Goal: Transaction & Acquisition: Purchase product/service

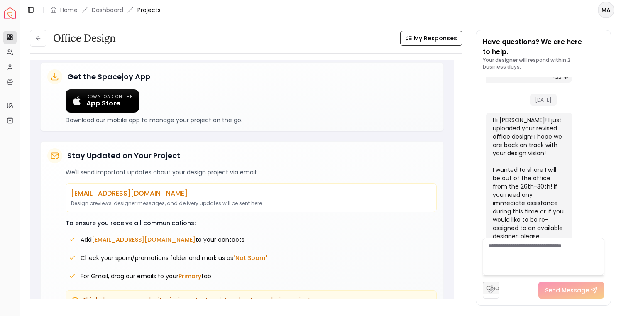
scroll to position [538, 0]
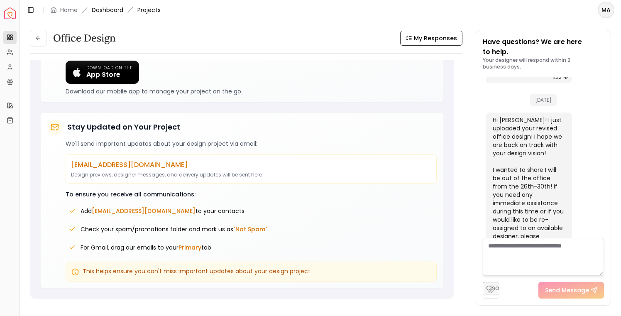
click at [106, 10] on link "Dashboard" at bounding box center [108, 10] width 32 height 8
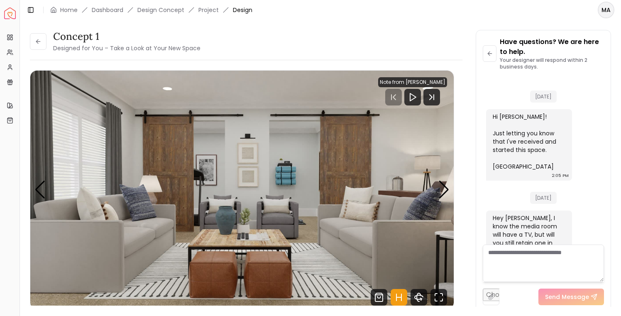
scroll to position [829, 0]
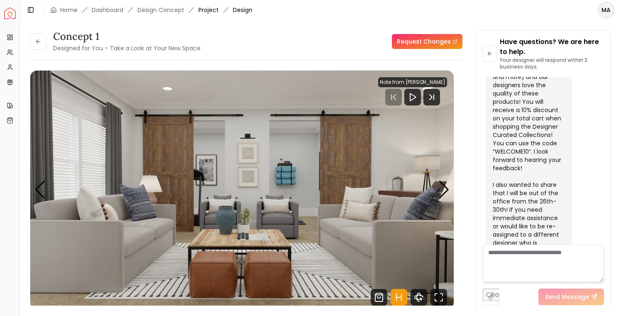
click at [210, 8] on link "Project" at bounding box center [209, 10] width 20 height 8
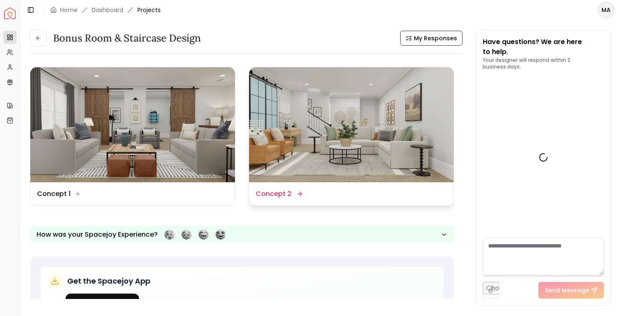
scroll to position [836, 0]
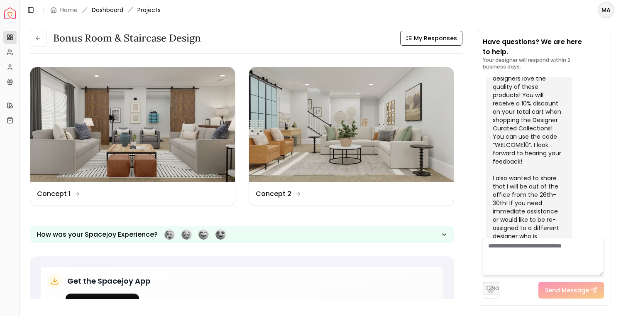
click at [109, 10] on link "Dashboard" at bounding box center [108, 10] width 32 height 8
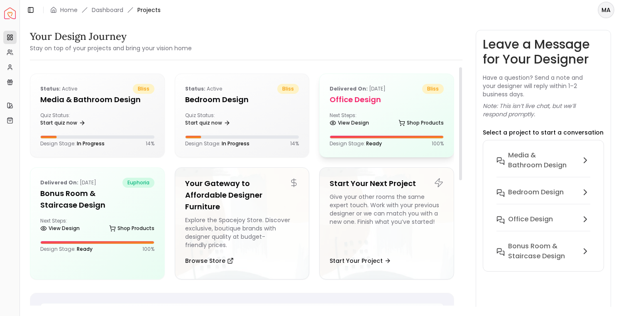
click at [349, 115] on div "Next Steps: View Design Shop Products" at bounding box center [387, 120] width 114 height 17
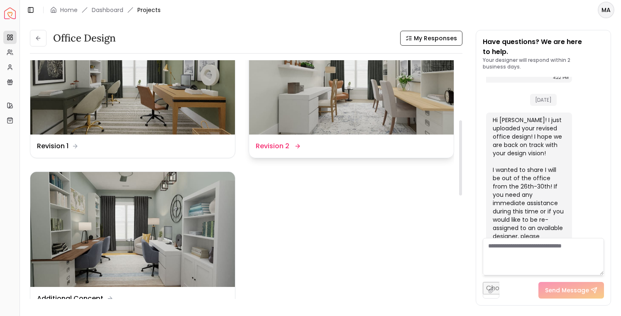
scroll to position [218, 0]
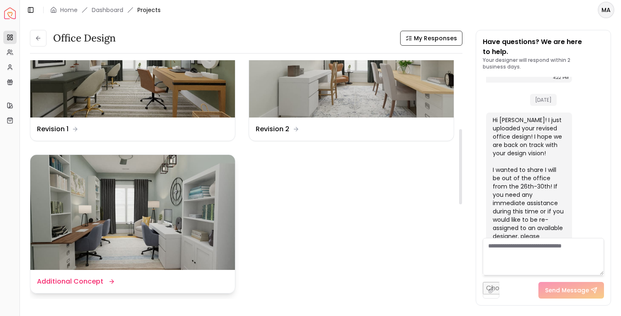
click at [160, 206] on img at bounding box center [132, 212] width 205 height 115
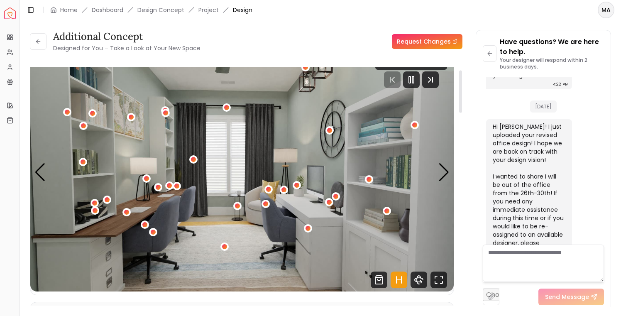
scroll to position [11, 0]
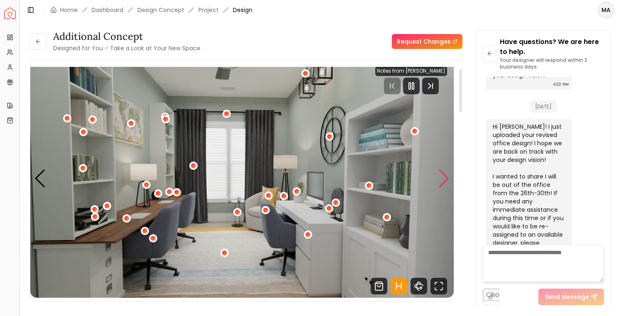
click at [445, 180] on div "Next slide" at bounding box center [444, 178] width 11 height 18
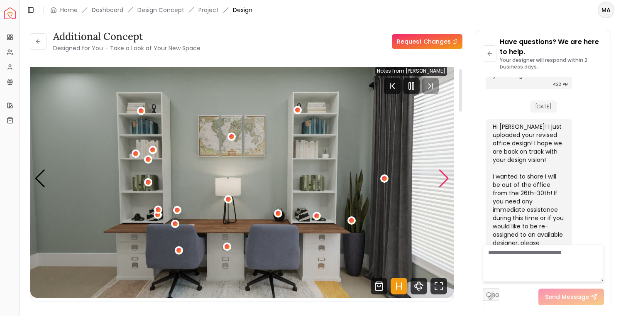
click at [445, 180] on div "Next slide" at bounding box center [444, 178] width 11 height 18
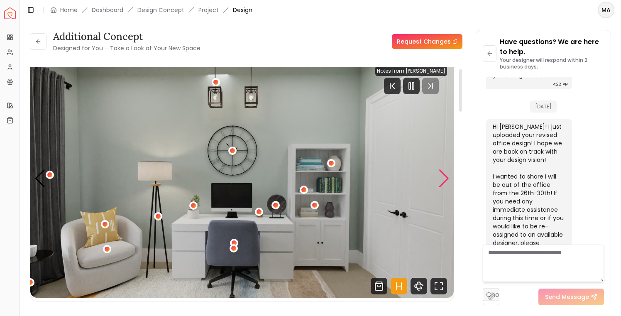
click at [445, 180] on div "Next slide" at bounding box center [444, 178] width 11 height 18
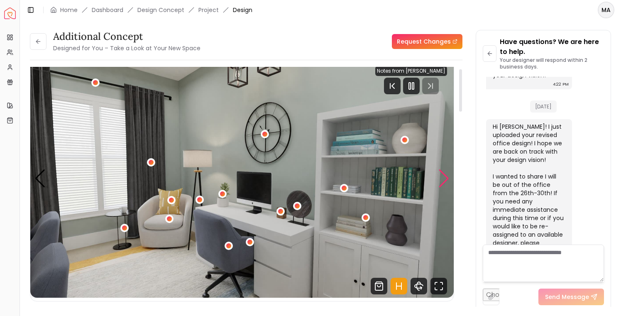
click at [445, 179] on div "Next slide" at bounding box center [444, 178] width 11 height 18
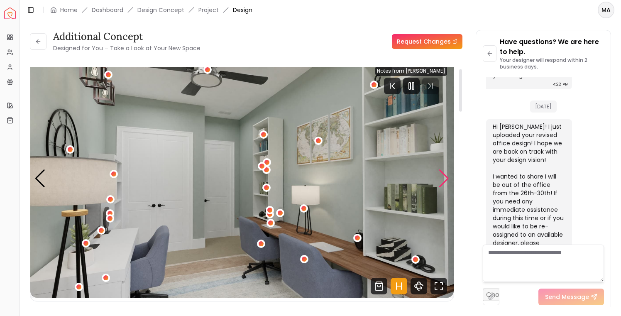
click at [445, 179] on div "Next slide" at bounding box center [444, 178] width 11 height 18
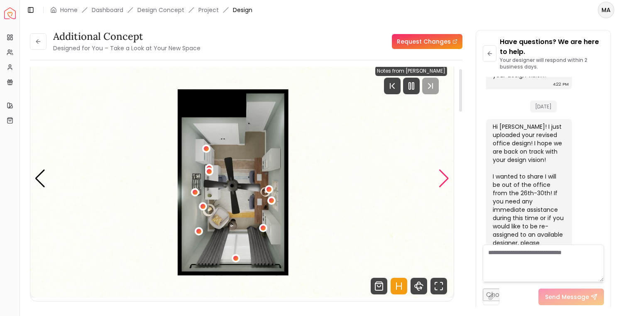
click at [445, 179] on div "Next slide" at bounding box center [444, 178] width 11 height 18
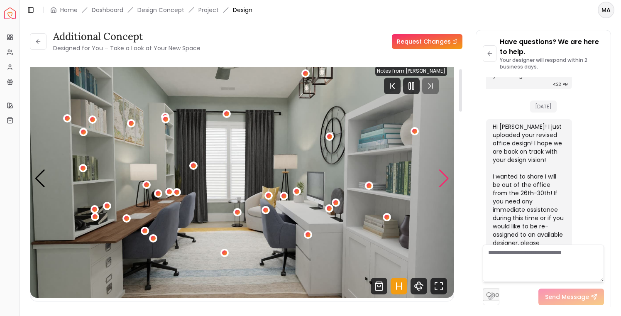
click at [445, 179] on div "Next slide" at bounding box center [444, 178] width 11 height 18
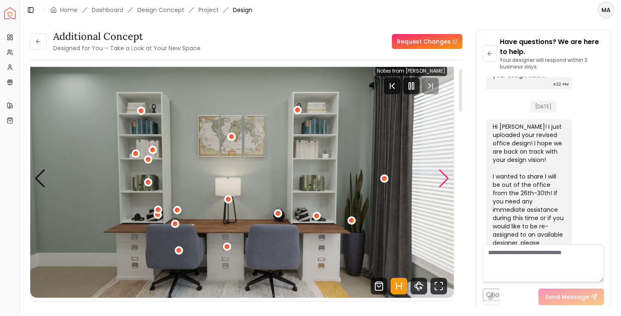
click at [445, 179] on div "Next slide" at bounding box center [444, 178] width 11 height 18
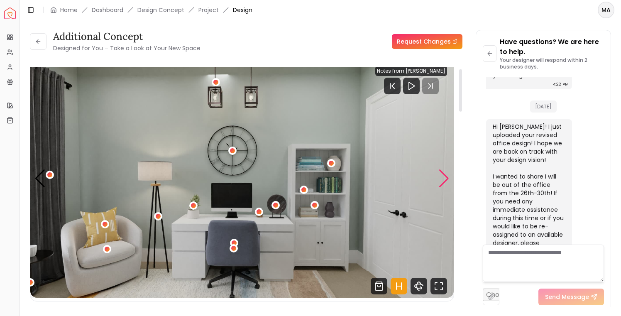
click at [445, 179] on div "Next slide" at bounding box center [444, 178] width 11 height 18
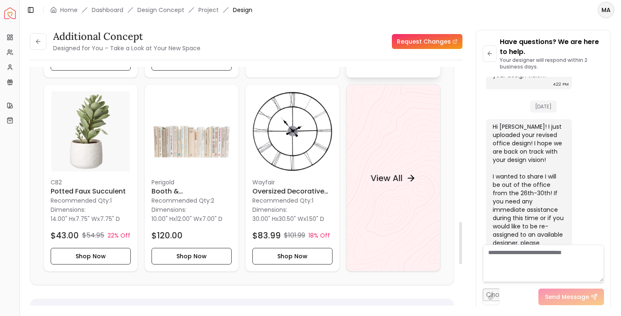
scroll to position [876, 0]
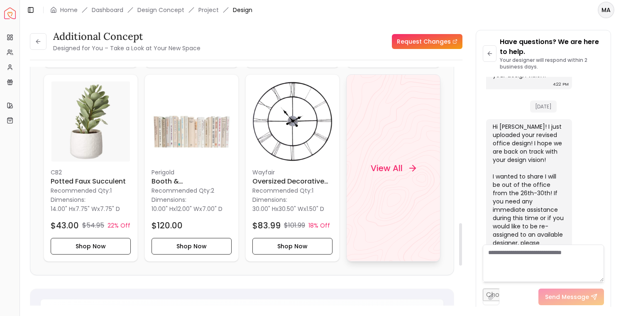
click at [398, 168] on h4 "View All" at bounding box center [387, 168] width 32 height 12
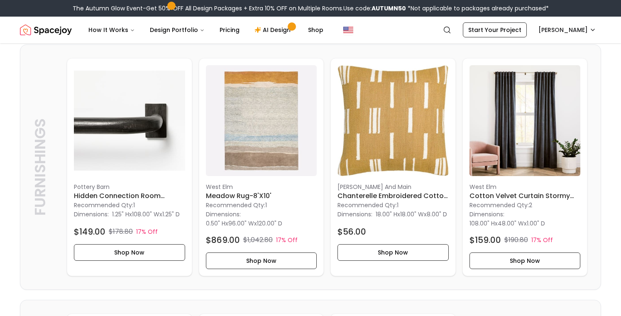
scroll to position [451, 0]
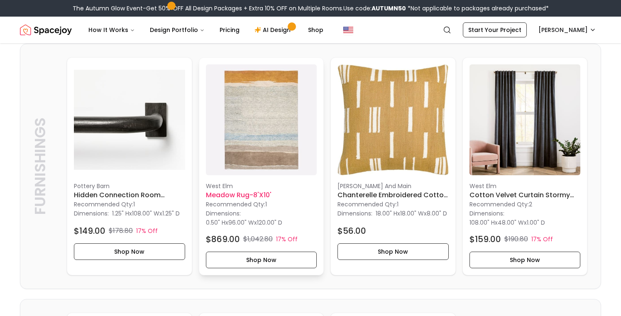
click at [264, 123] on img at bounding box center [261, 119] width 111 height 111
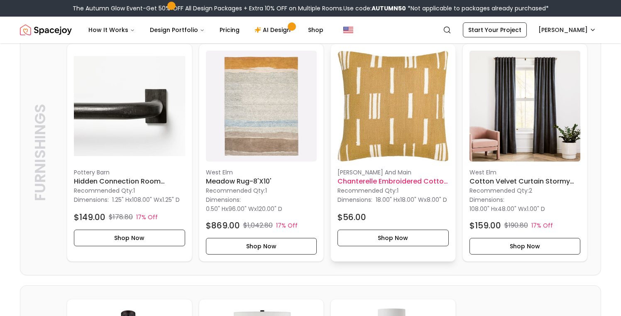
scroll to position [465, 0]
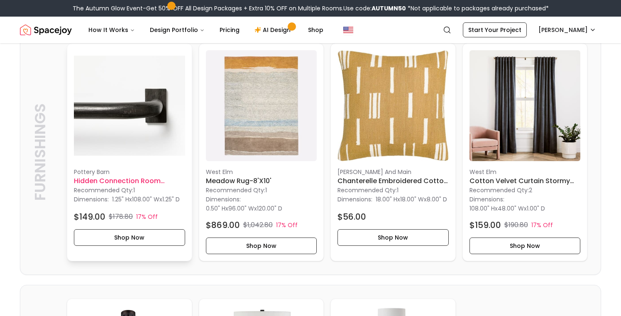
click at [126, 108] on img at bounding box center [129, 105] width 111 height 111
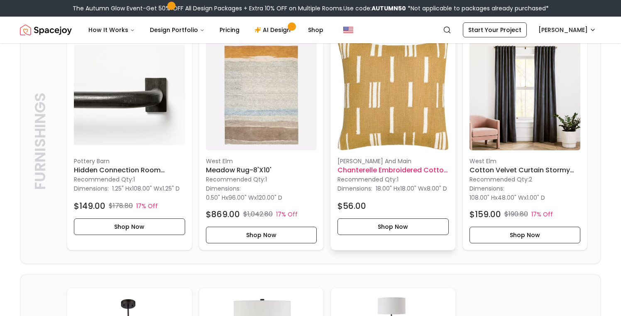
scroll to position [477, 0]
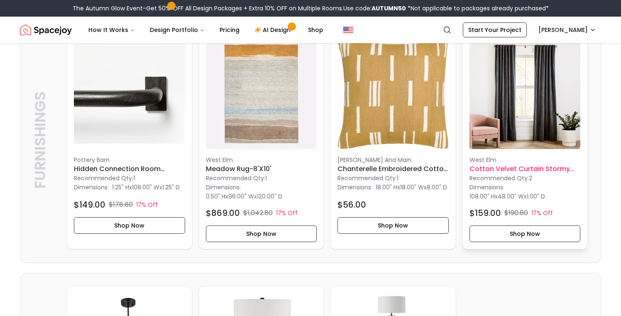
click at [528, 109] on img at bounding box center [525, 93] width 111 height 111
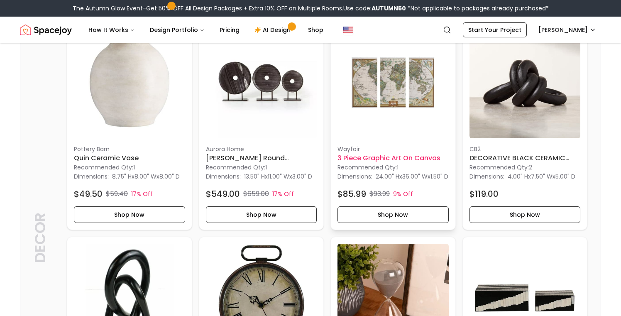
scroll to position [1217, 0]
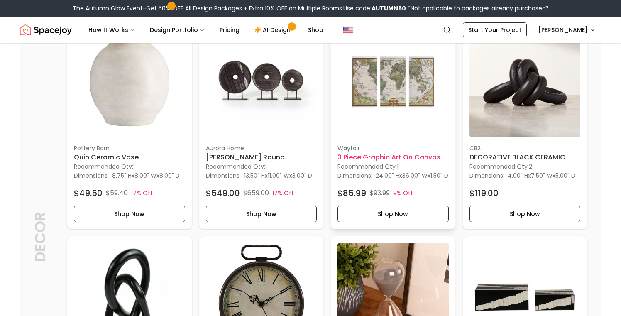
click at [400, 89] on img at bounding box center [393, 81] width 111 height 111
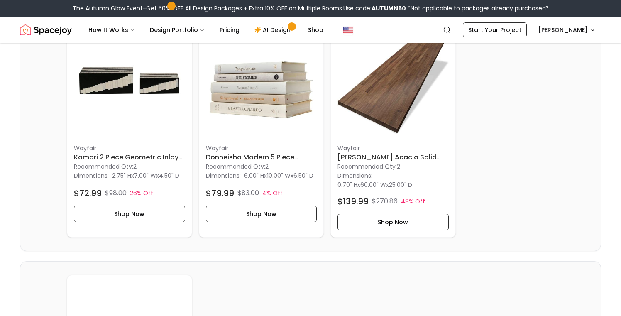
scroll to position [1650, 0]
click at [406, 128] on img at bounding box center [393, 81] width 111 height 111
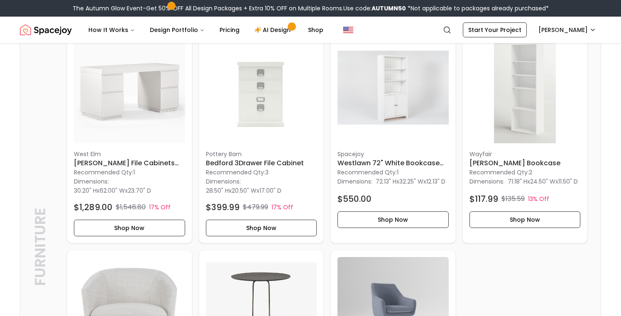
scroll to position [2149, 0]
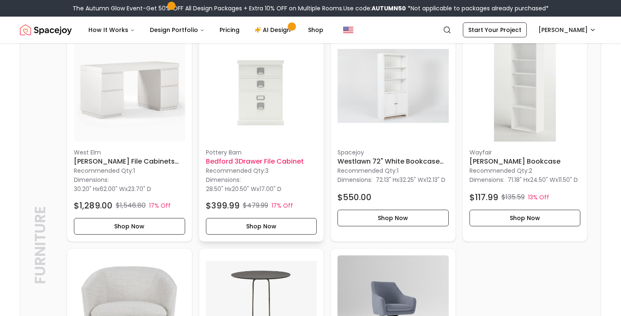
click at [262, 119] on img at bounding box center [261, 85] width 111 height 111
click at [400, 119] on img at bounding box center [393, 85] width 111 height 111
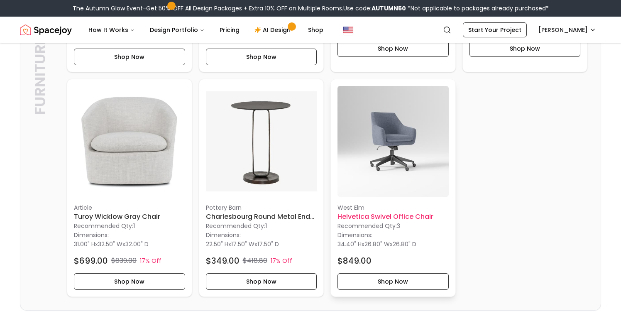
scroll to position [2330, 0]
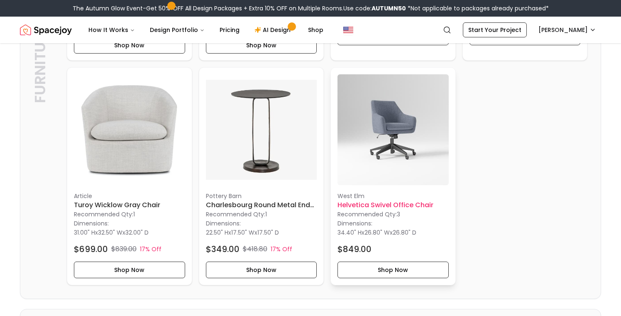
click at [402, 165] on img at bounding box center [393, 129] width 111 height 111
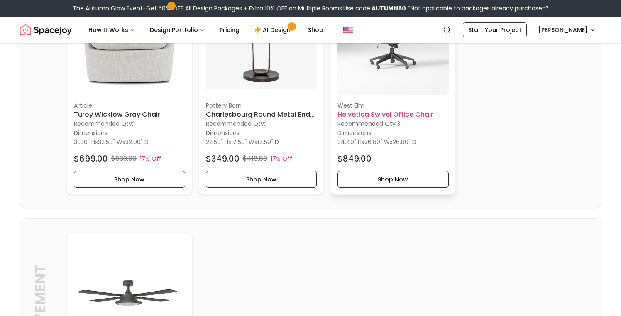
scroll to position [2417, 0]
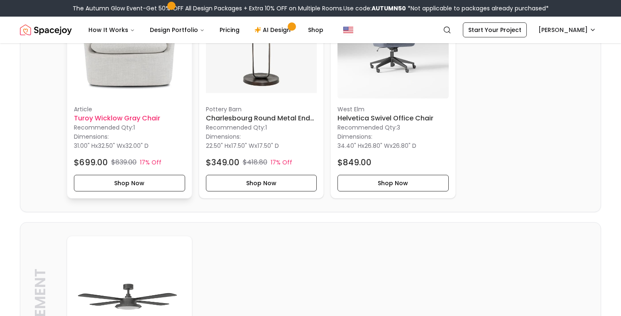
click at [132, 79] on img at bounding box center [129, 43] width 111 height 111
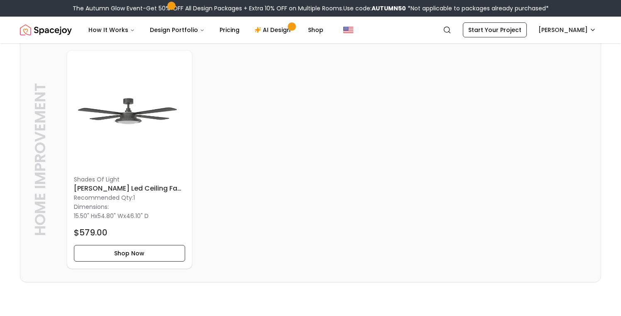
scroll to position [2584, 0]
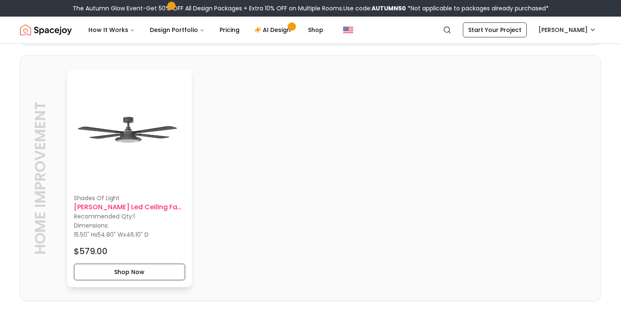
click at [113, 175] on img at bounding box center [129, 131] width 111 height 111
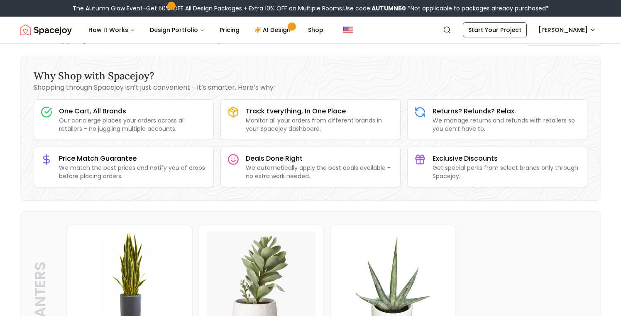
scroll to position [0, 0]
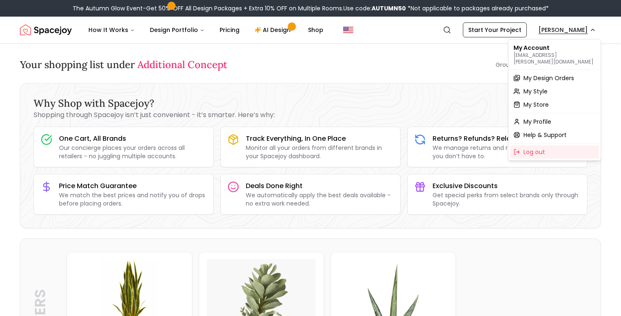
click at [535, 74] on span "My Design Orders" at bounding box center [549, 78] width 51 height 8
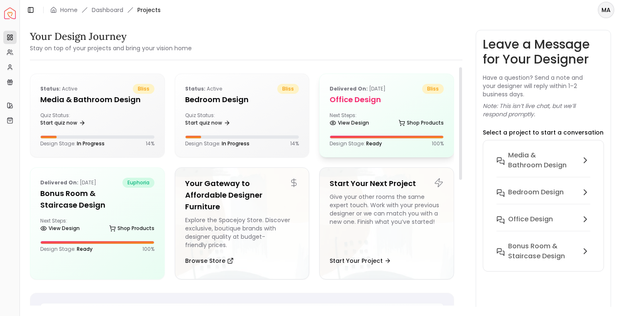
click at [383, 120] on div "Next Steps: View Design Shop Products" at bounding box center [387, 120] width 114 height 17
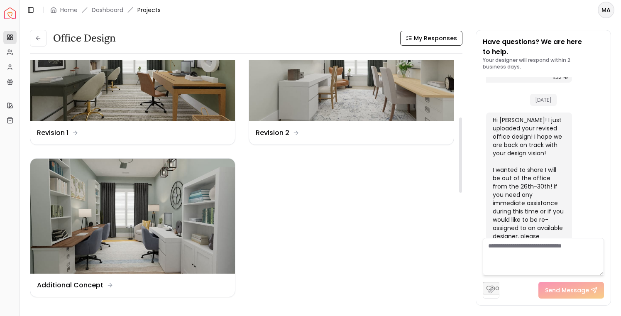
scroll to position [231, 0]
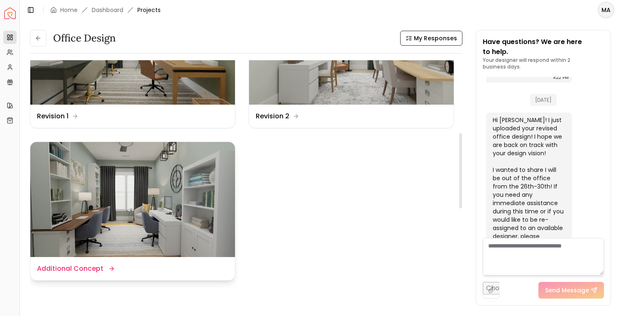
click at [154, 192] on img at bounding box center [132, 199] width 205 height 115
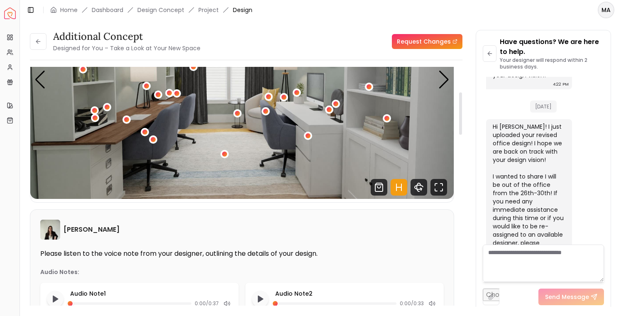
scroll to position [15, 0]
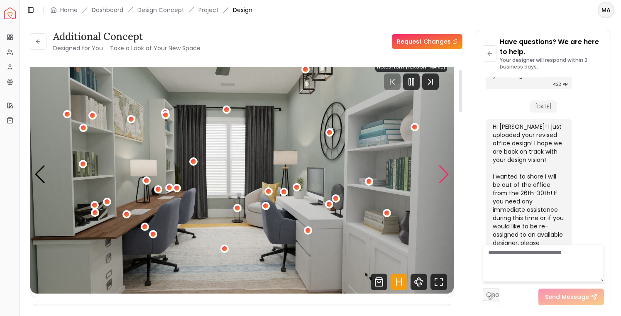
click at [441, 176] on div "Next slide" at bounding box center [444, 174] width 11 height 18
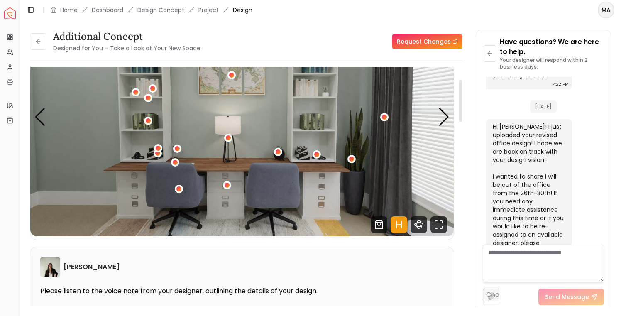
scroll to position [74, 0]
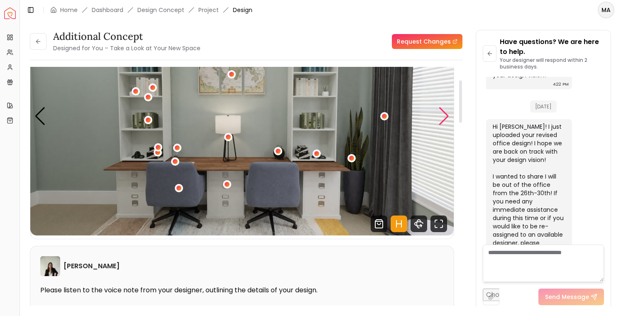
click at [444, 115] on div "Next slide" at bounding box center [444, 116] width 11 height 18
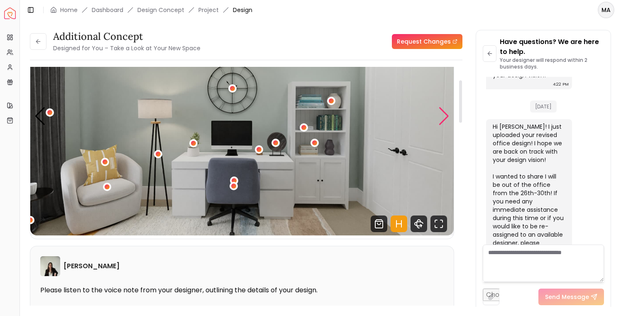
click at [444, 115] on div "Next slide" at bounding box center [444, 116] width 11 height 18
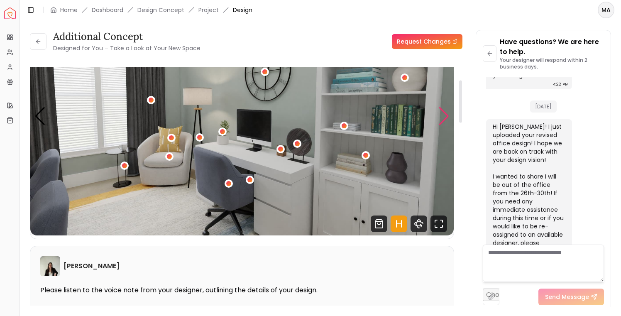
click at [444, 115] on div "Next slide" at bounding box center [444, 116] width 11 height 18
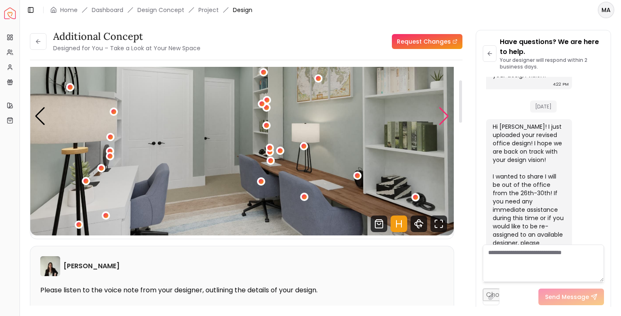
click at [444, 115] on div "Next slide" at bounding box center [444, 116] width 11 height 18
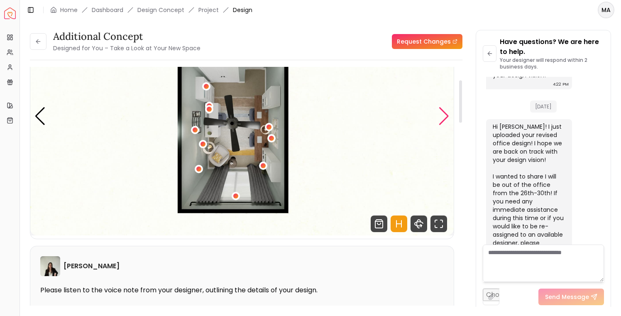
click at [444, 115] on div "Next slide" at bounding box center [444, 116] width 11 height 18
